Goal: Task Accomplishment & Management: Manage account settings

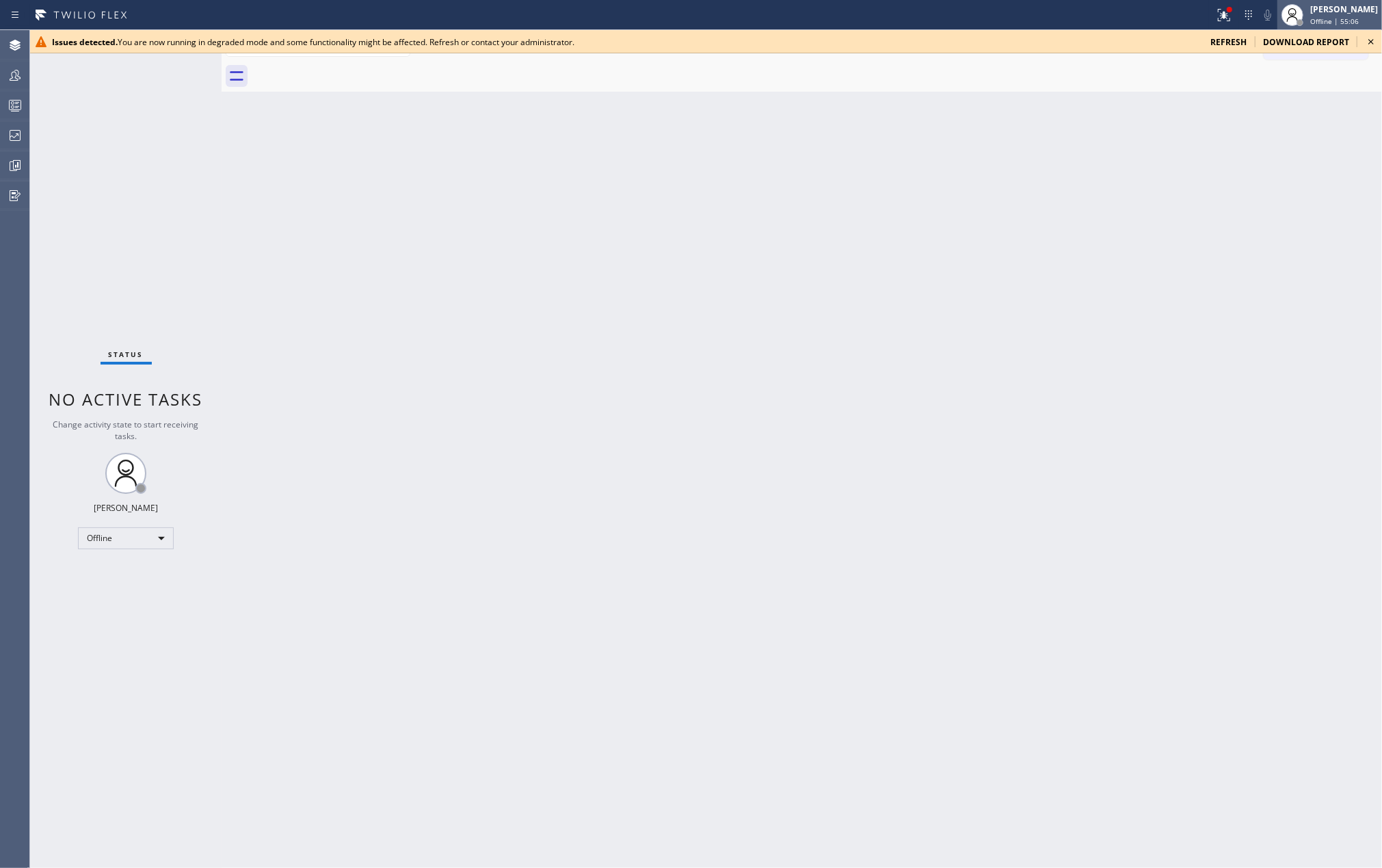
click at [1359, 20] on span "Offline | 55:06" at bounding box center [1334, 21] width 48 height 9
click at [1300, 82] on button "Unavailable" at bounding box center [1313, 90] width 137 height 18
click at [18, 163] on icon at bounding box center [16, 164] width 3 height 5
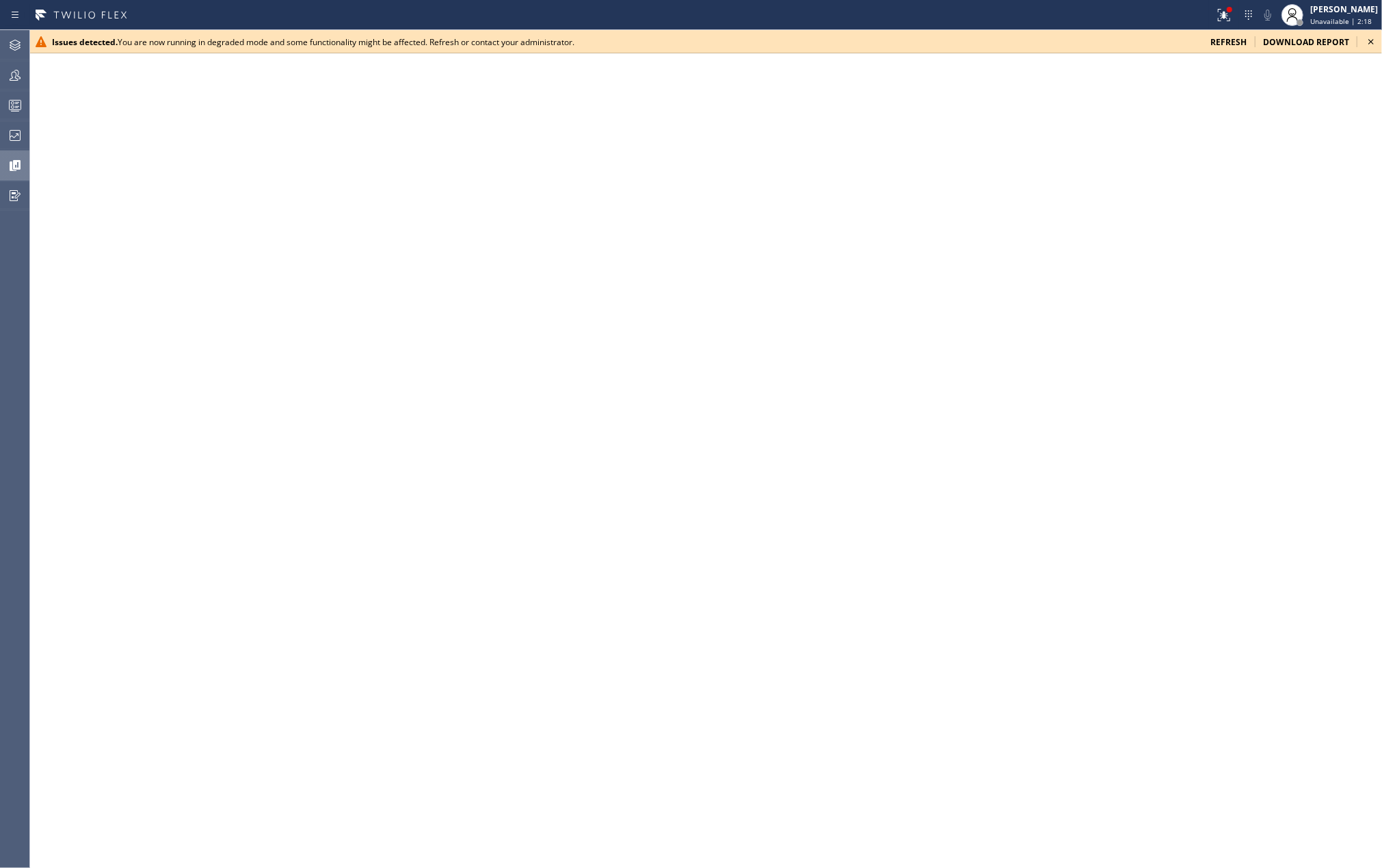
click at [1369, 38] on icon at bounding box center [1370, 41] width 16 height 16
click at [1368, 37] on icon at bounding box center [1370, 41] width 16 height 16
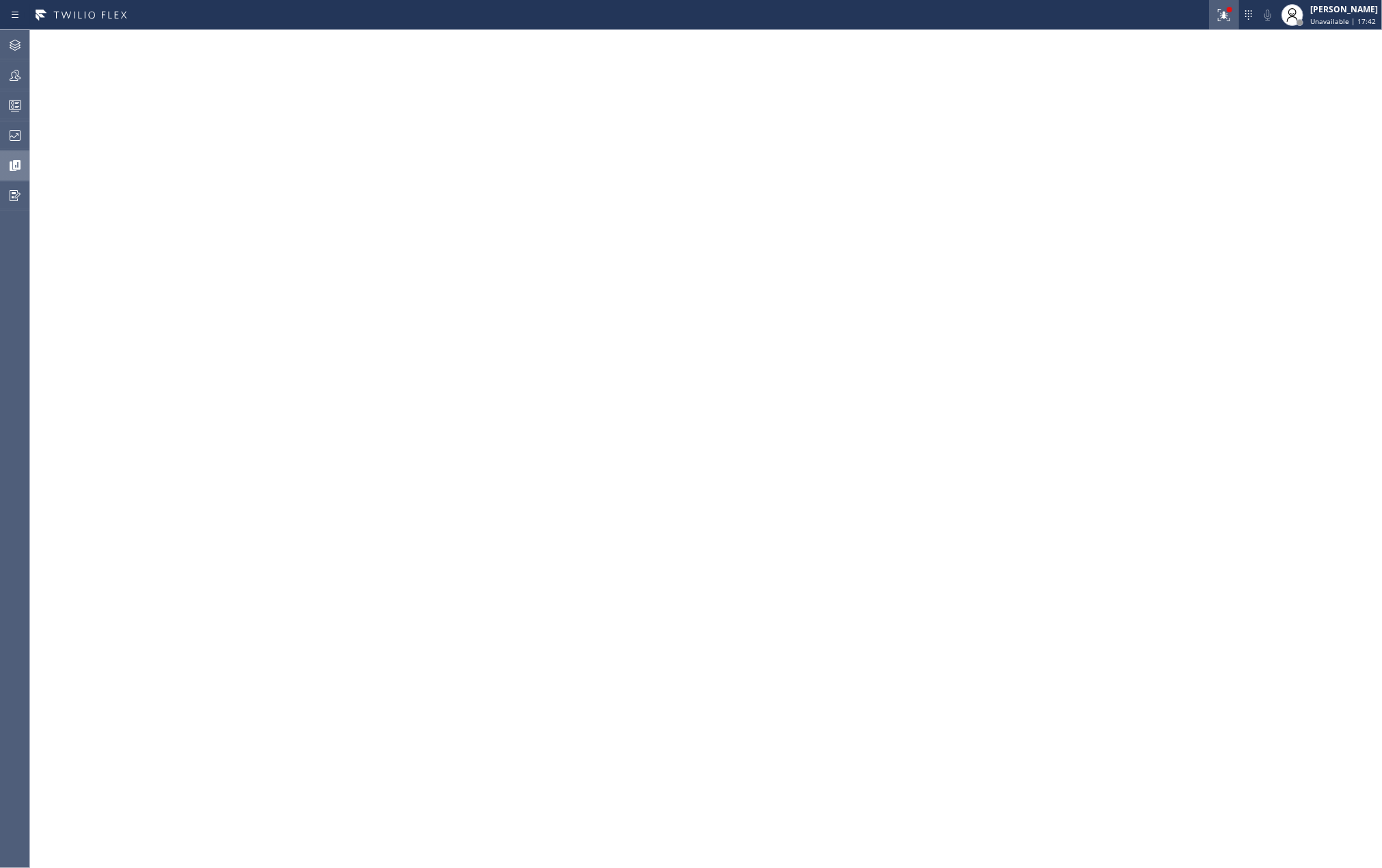
click at [1224, 4] on button at bounding box center [1224, 15] width 30 height 30
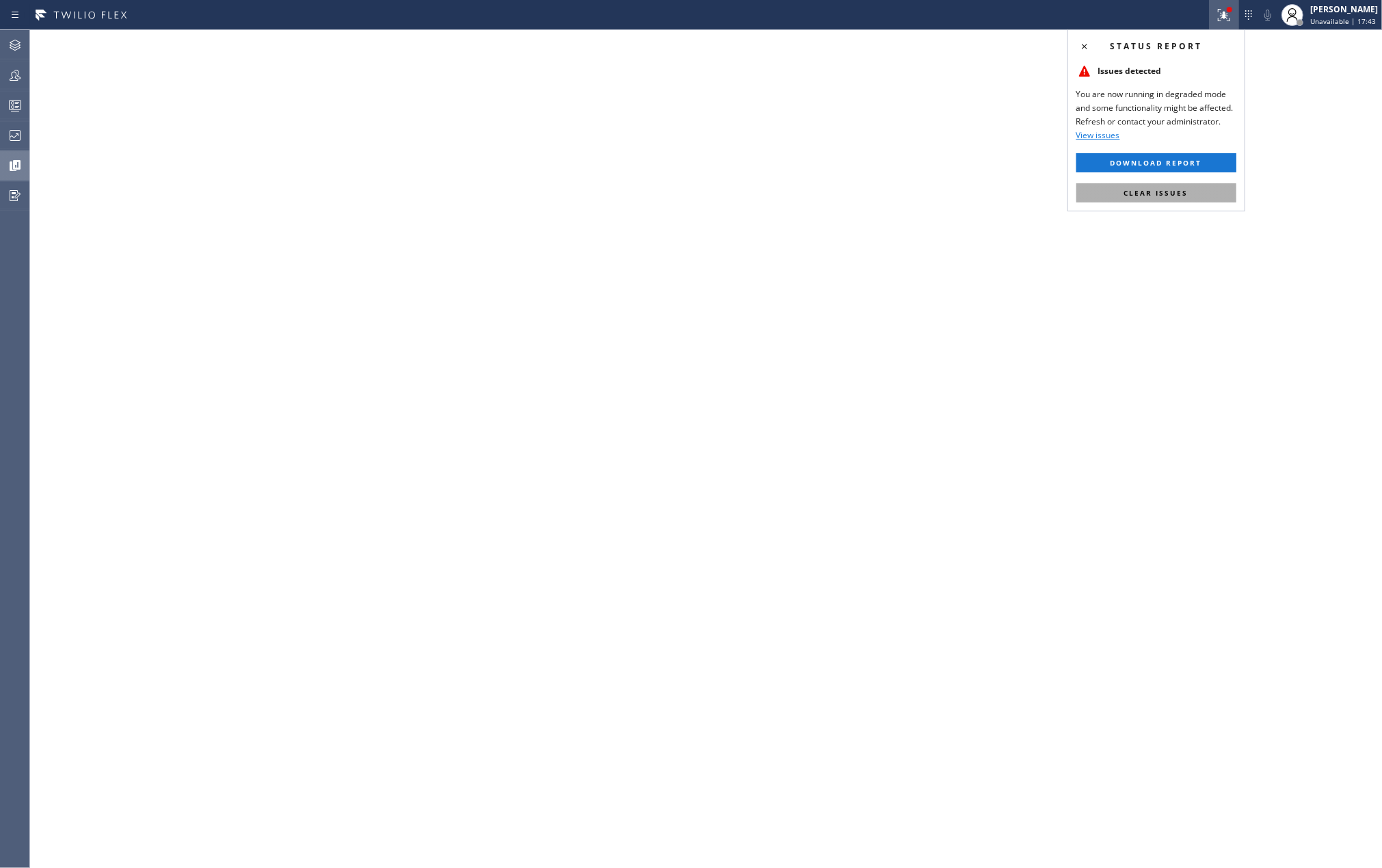
click at [1169, 190] on span "Clear issues" at bounding box center [1156, 192] width 65 height 9
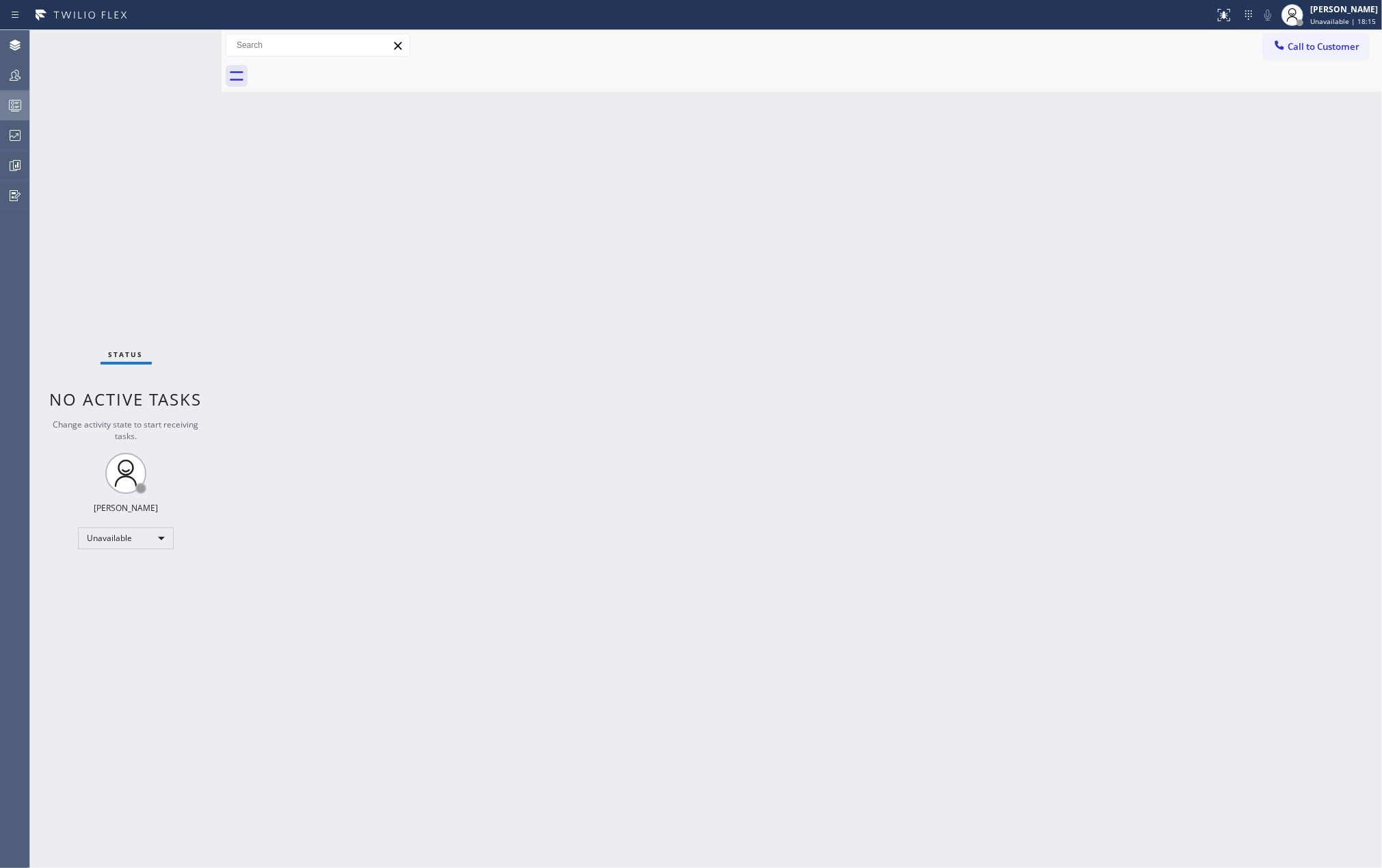
click at [5, 111] on div at bounding box center [15, 105] width 30 height 16
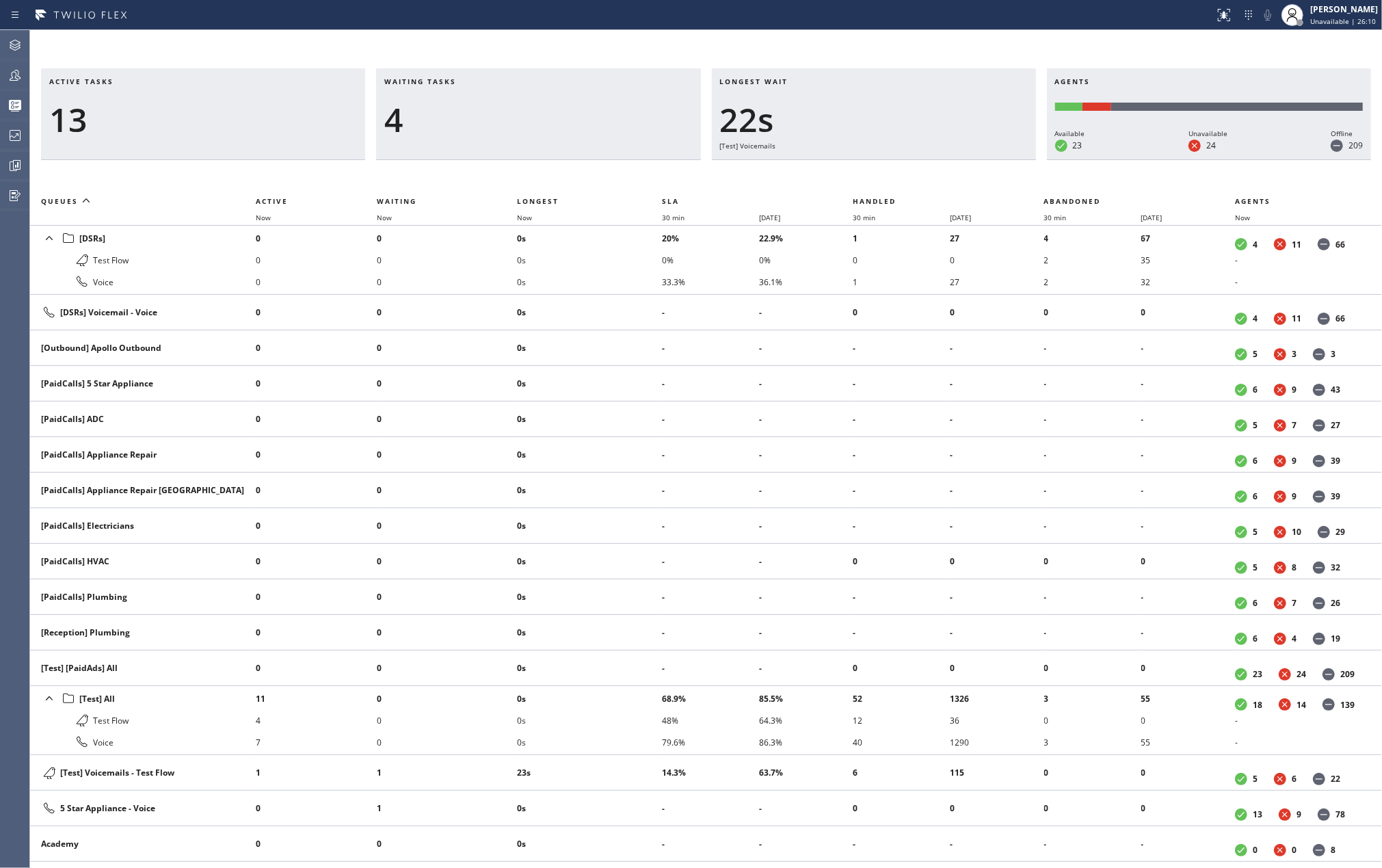
click at [337, 619] on td "0" at bounding box center [316, 632] width 121 height 35
click at [525, 220] on span "Now" at bounding box center [524, 217] width 15 height 9
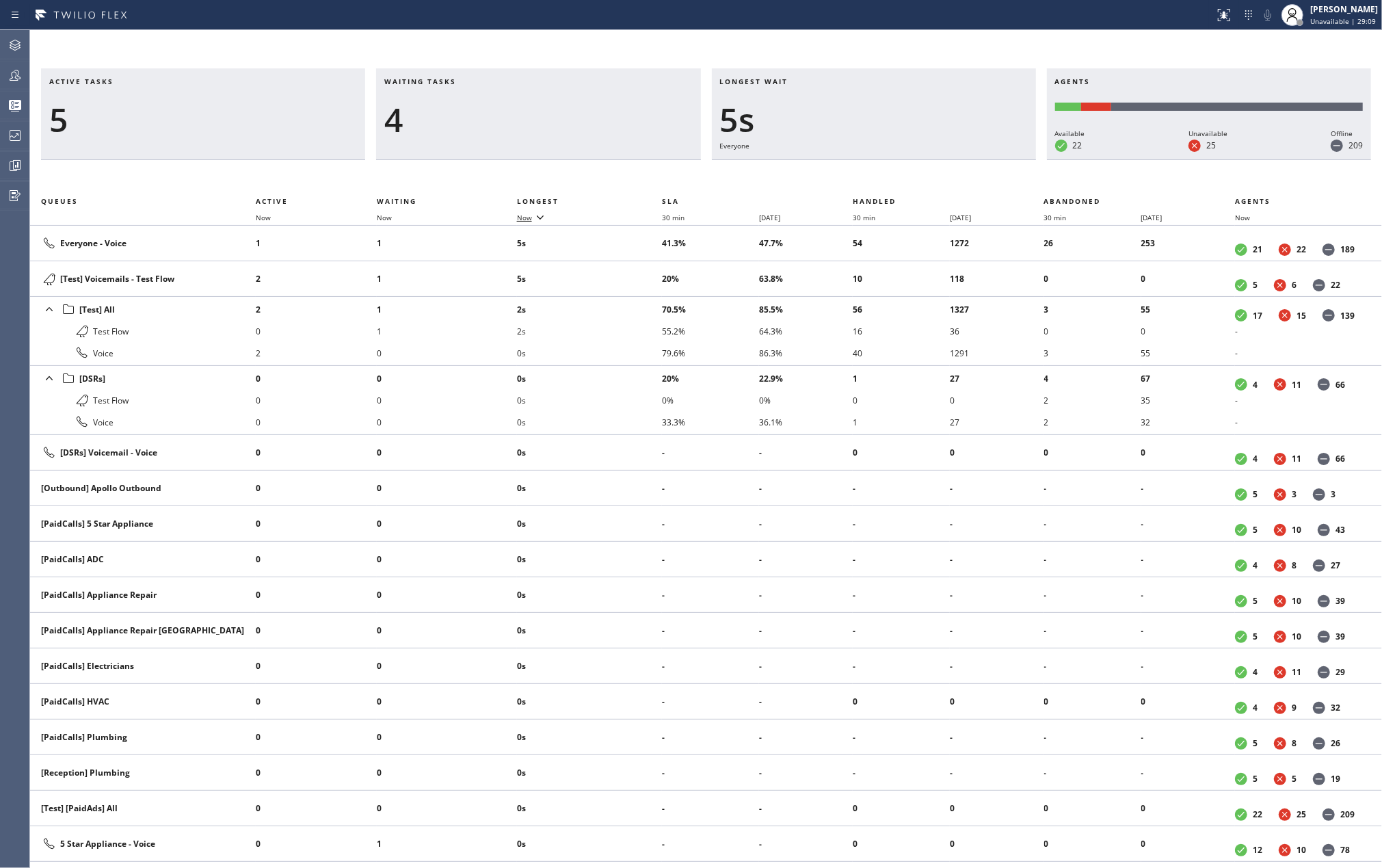
click at [520, 219] on span "Now" at bounding box center [524, 217] width 15 height 9
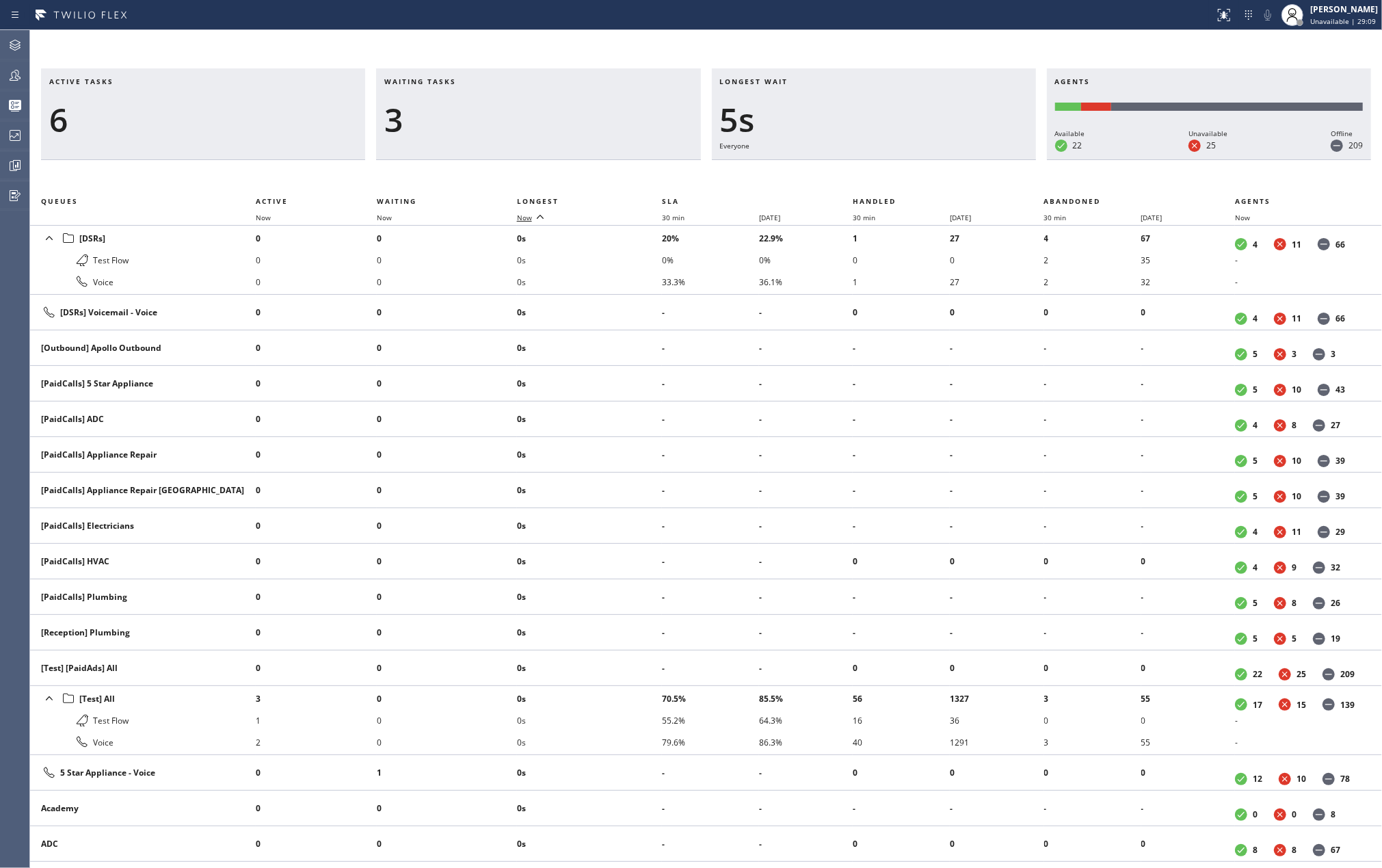
click at [520, 219] on span "Now" at bounding box center [524, 217] width 15 height 9
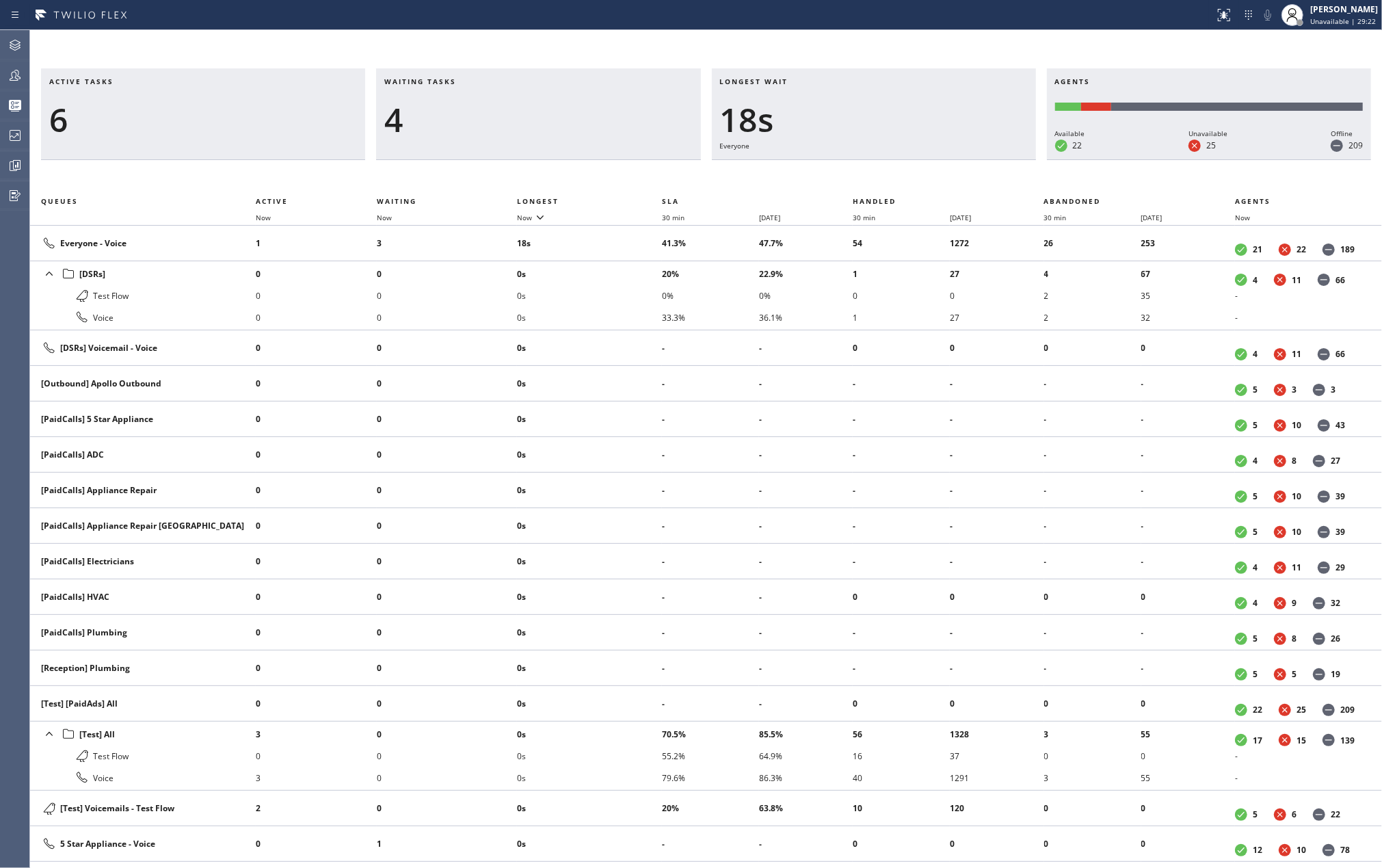
click at [409, 34] on div "Active tasks 6 Waiting tasks 4 Longest wait 18s Everyone Agents Available 22 Un…" at bounding box center [706, 449] width 1352 height 838
click at [5, 71] on div at bounding box center [15, 75] width 30 height 16
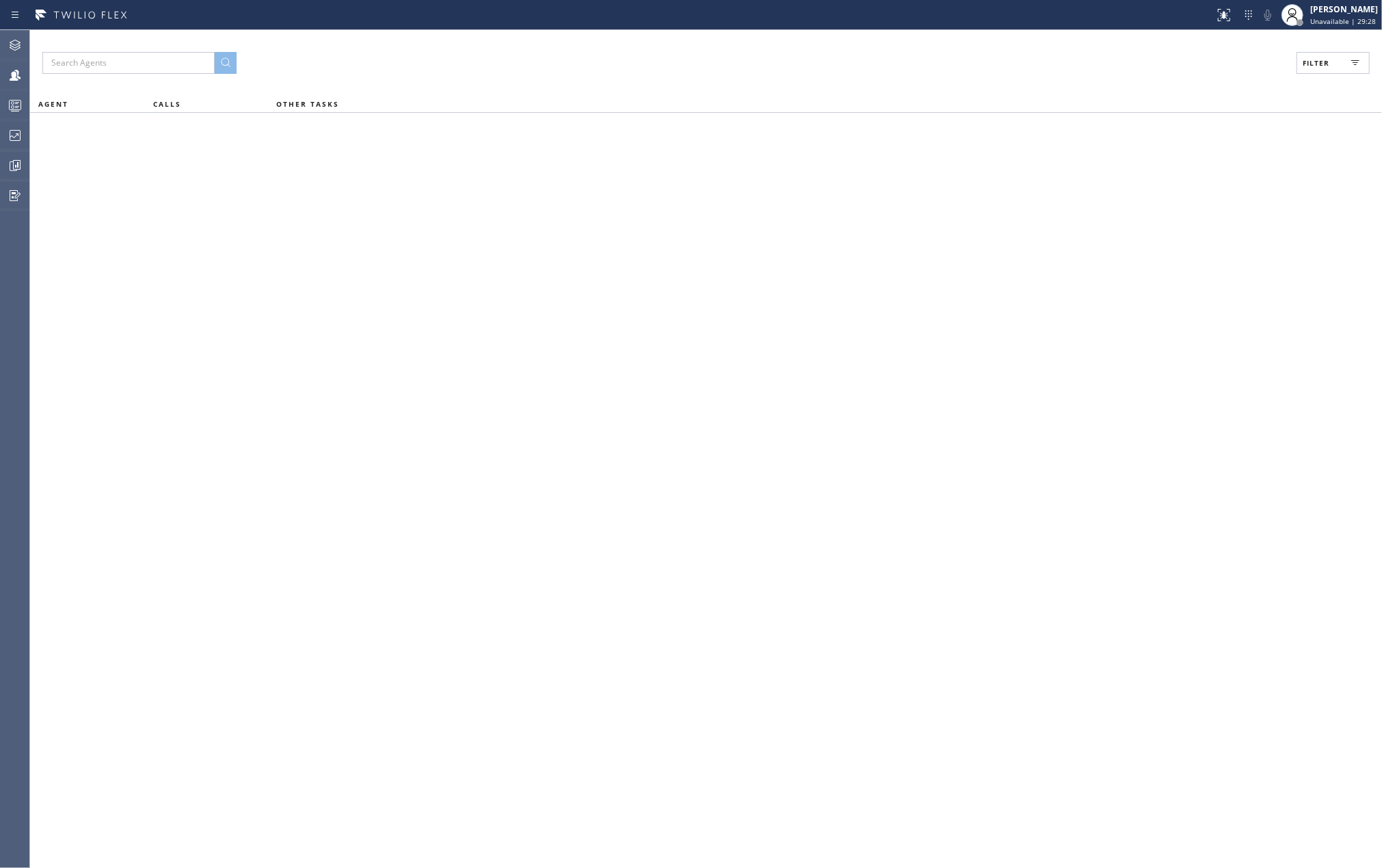
click at [1341, 64] on button "Filter" at bounding box center [1332, 62] width 73 height 22
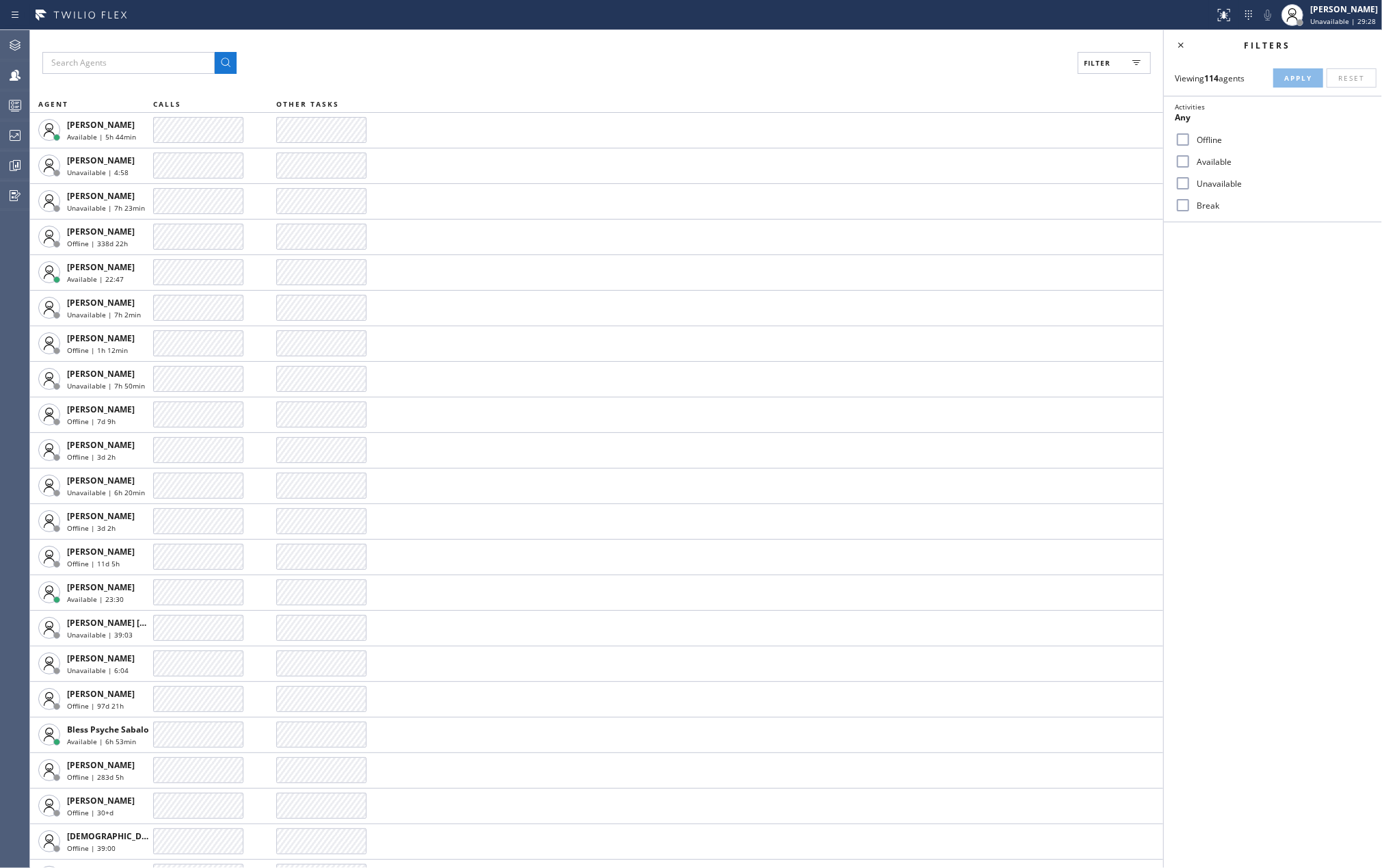
click at [1360, 65] on div "Viewing 114 agents Apply Reset Activities Any Offline Available Unavailable Bre…" at bounding box center [1272, 141] width 218 height 162
click at [1185, 162] on input "Available" at bounding box center [1182, 161] width 16 height 16
checkbox input "true"
click at [1183, 203] on input "Break" at bounding box center [1182, 205] width 16 height 16
checkbox input "true"
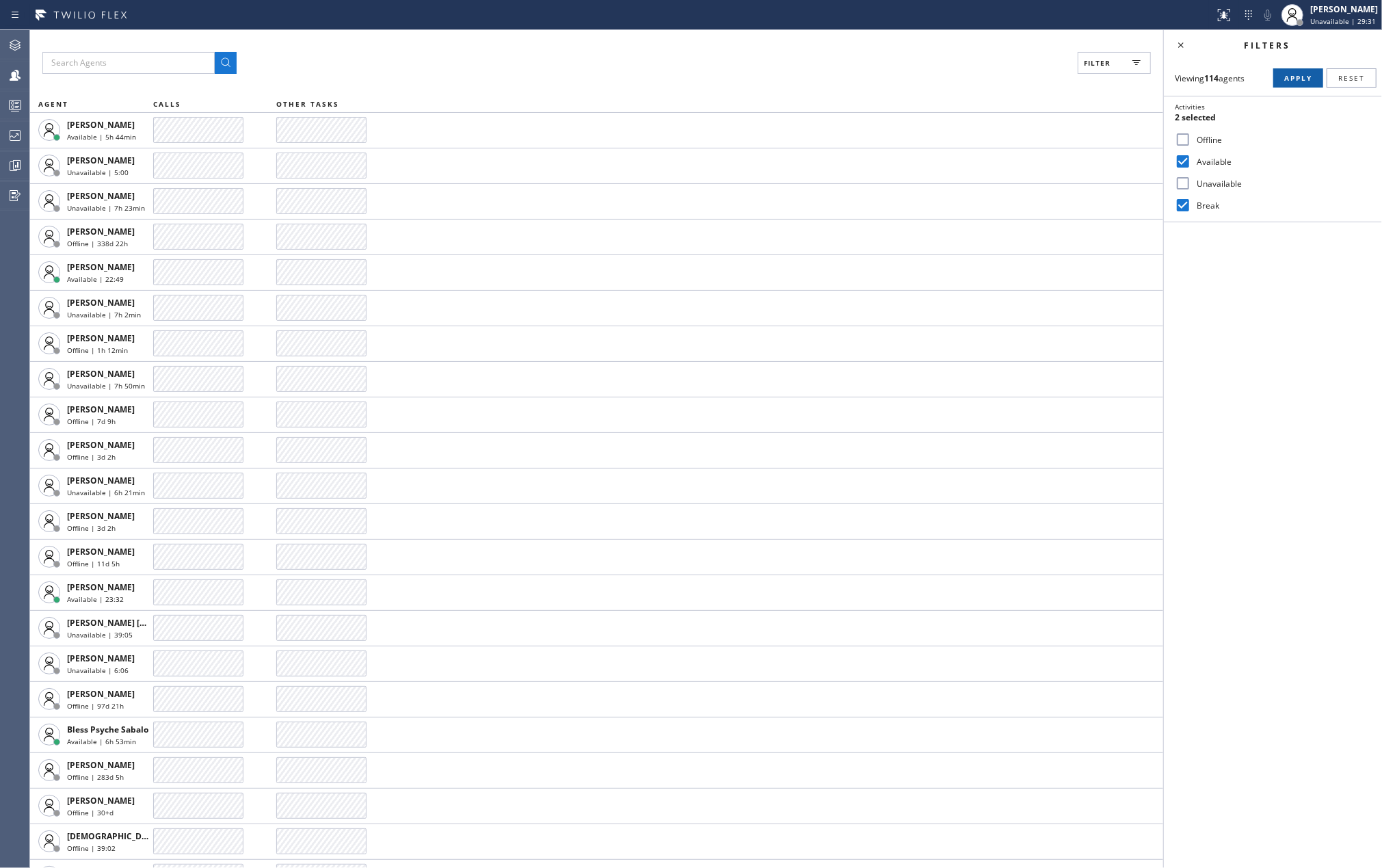
click at [1299, 81] on span "Apply" at bounding box center [1298, 78] width 28 height 9
click at [933, 59] on div "Filter (2)" at bounding box center [596, 62] width 1108 height 22
click at [20, 98] on icon at bounding box center [15, 105] width 16 height 16
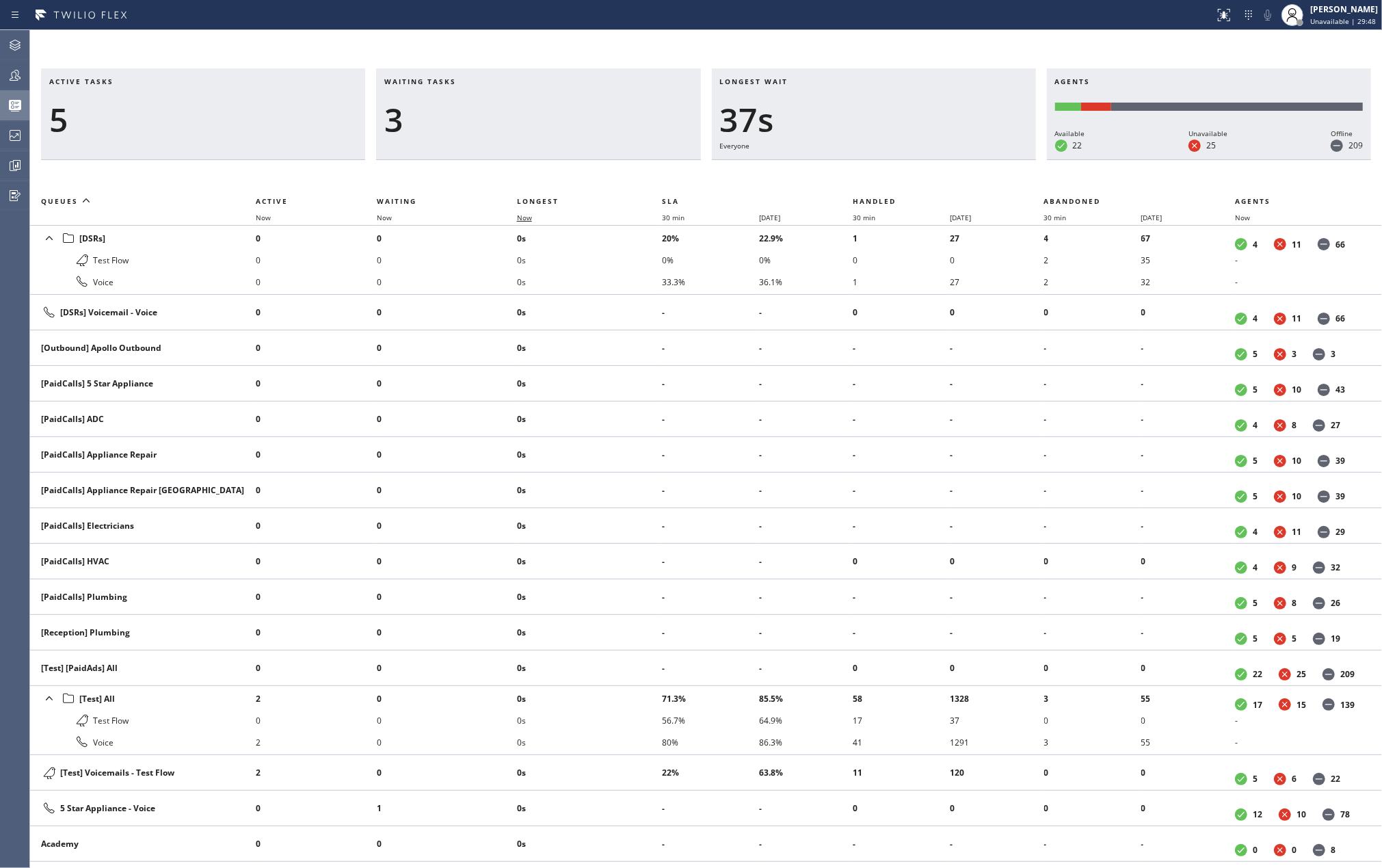
click at [529, 220] on span "Now" at bounding box center [524, 217] width 15 height 9
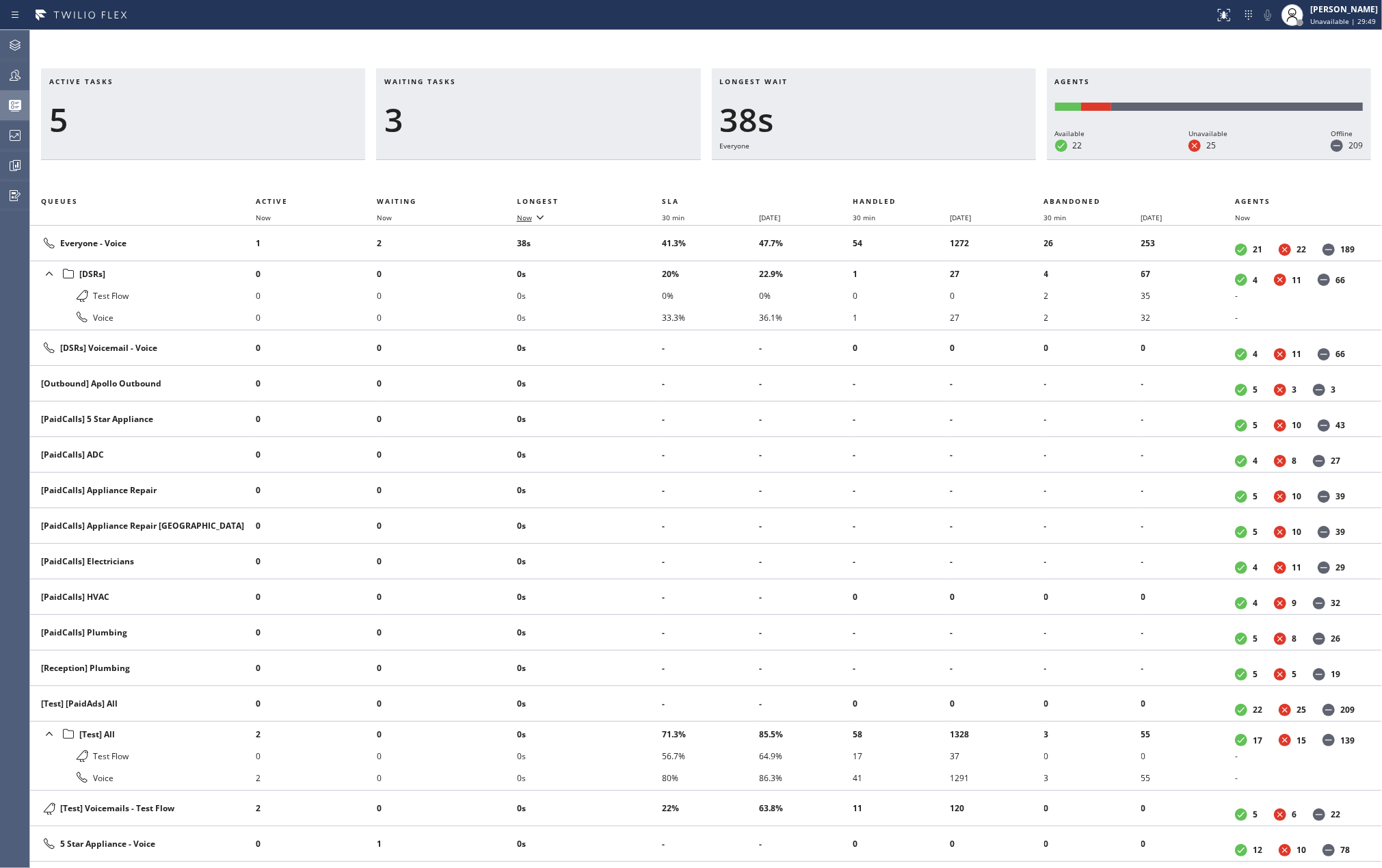
click at [529, 220] on span "Now" at bounding box center [524, 217] width 15 height 9
